Goal: Find specific page/section: Find specific page/section

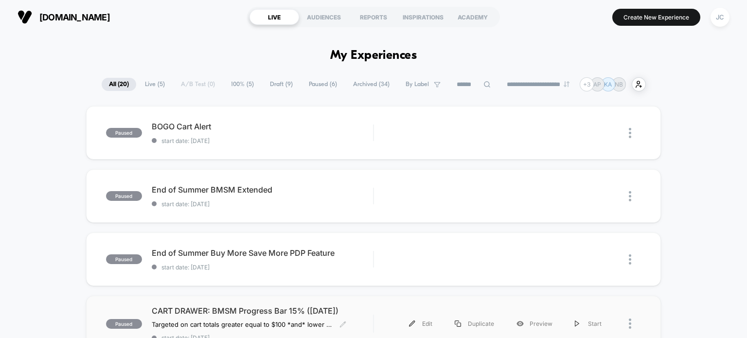
click at [204, 315] on div "CART DRAWER: BMSM Progress Bar 15% ([DATE]) Targeted on cart totals greater equ…" at bounding box center [263, 324] width 222 height 36
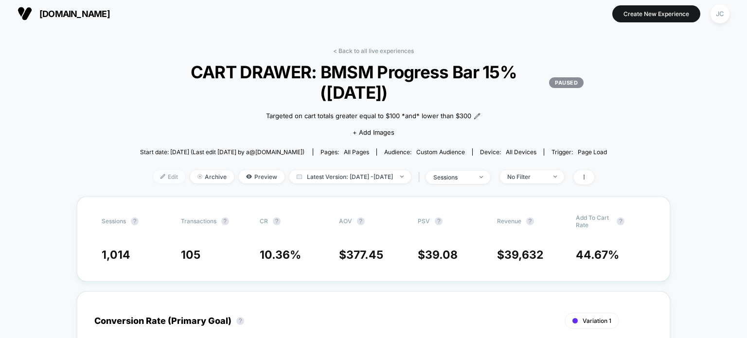
scroll to position [4, 0]
drag, startPoint x: 156, startPoint y: 175, endPoint x: 178, endPoint y: 193, distance: 28.3
click at [175, 194] on div "< Back to all live experiences CART DRAWER: BMSM Progress Bar 15% ([DATE]) PAUS…" at bounding box center [374, 121] width 468 height 149
click at [247, 178] on span "Preview" at bounding box center [262, 176] width 46 height 13
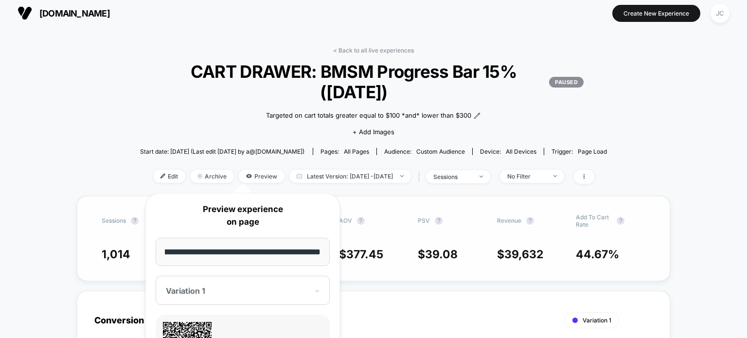
scroll to position [0, 0]
drag, startPoint x: 492, startPoint y: 243, endPoint x: 487, endPoint y: 257, distance: 15.7
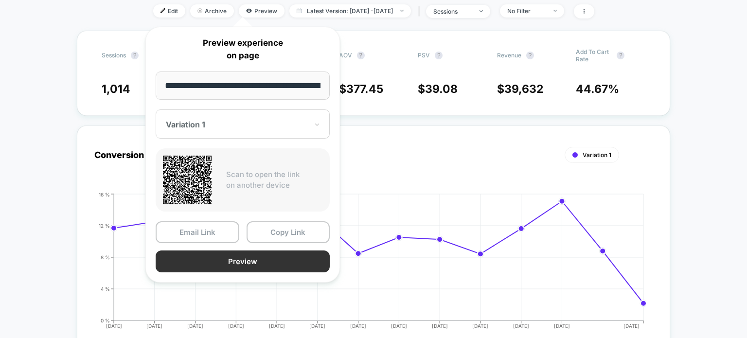
scroll to position [174, 0]
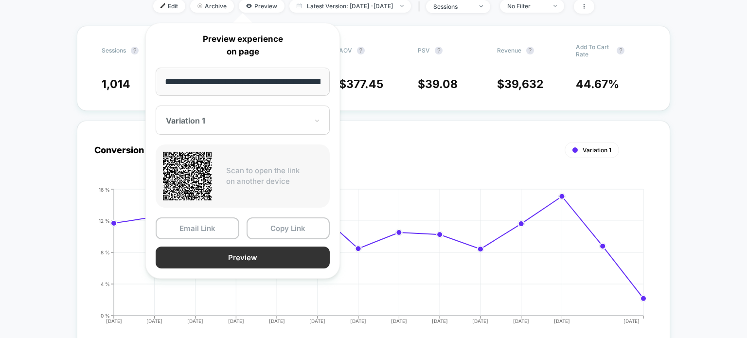
click at [282, 260] on button "Preview" at bounding box center [243, 258] width 174 height 22
